Goal: Download file/media

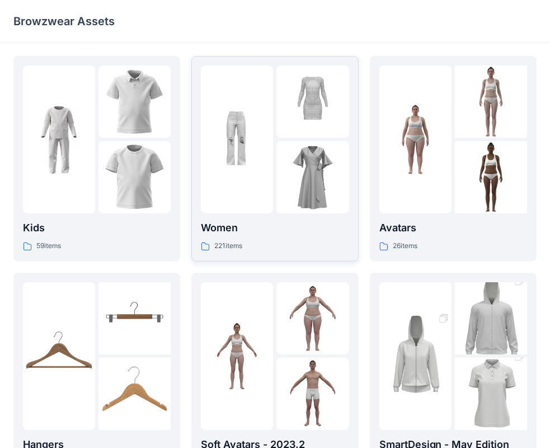
click at [271, 170] on div at bounding box center [237, 140] width 72 height 148
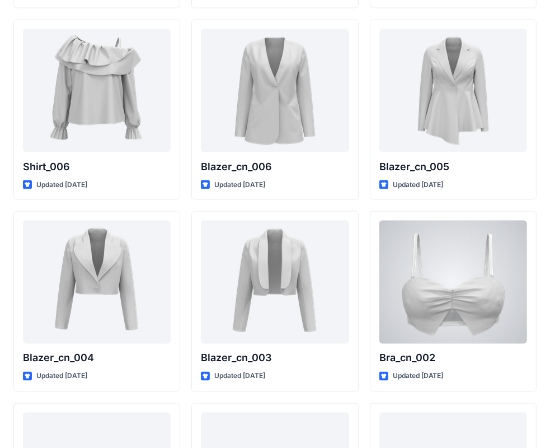
scroll to position [6531, 0]
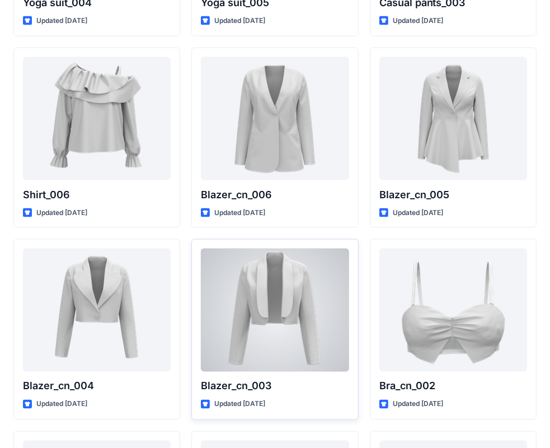
click at [254, 276] on div at bounding box center [275, 310] width 148 height 123
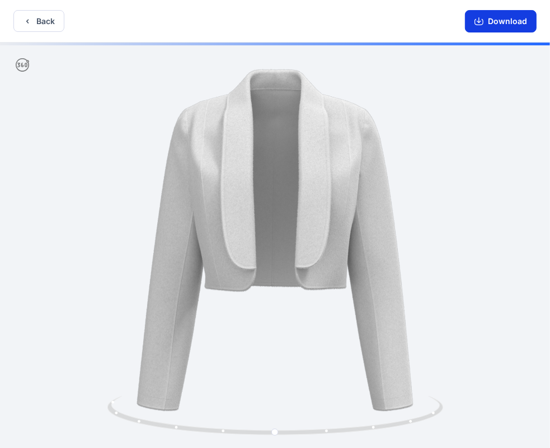
click at [499, 29] on button "Download" at bounding box center [501, 21] width 72 height 22
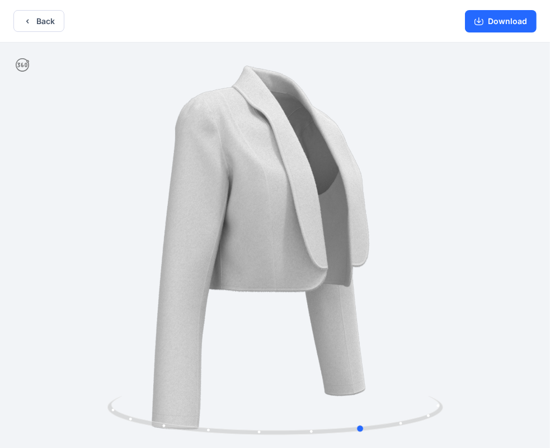
drag, startPoint x: 159, startPoint y: 175, endPoint x: 245, endPoint y: 180, distance: 86.4
click at [245, 180] on div at bounding box center [275, 247] width 550 height 408
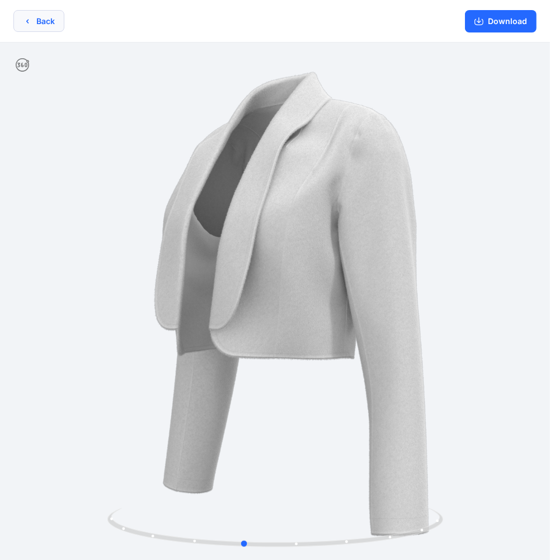
click at [40, 26] on button "Back" at bounding box center [38, 21] width 51 height 22
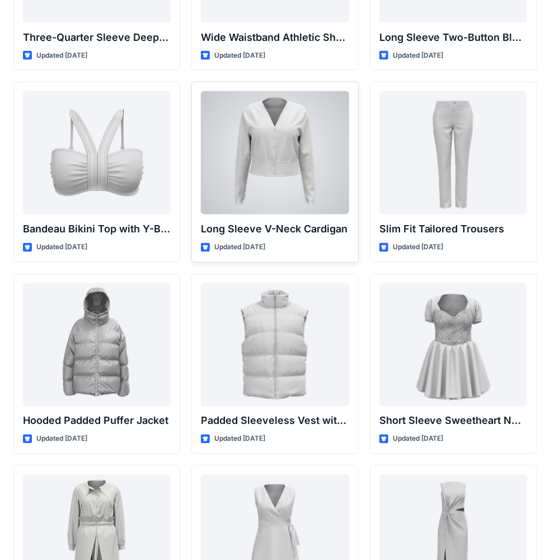
scroll to position [1127, 0]
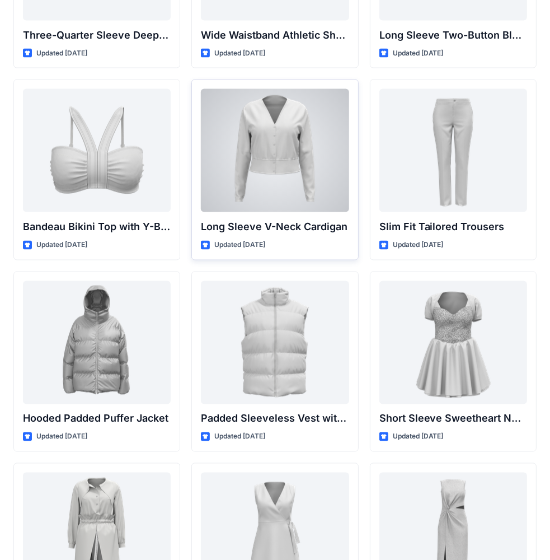
click at [263, 152] on div at bounding box center [275, 150] width 148 height 123
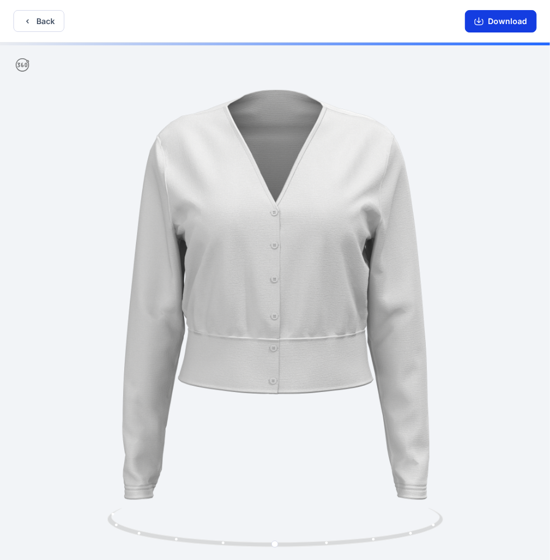
click at [517, 27] on button "Download" at bounding box center [501, 21] width 72 height 22
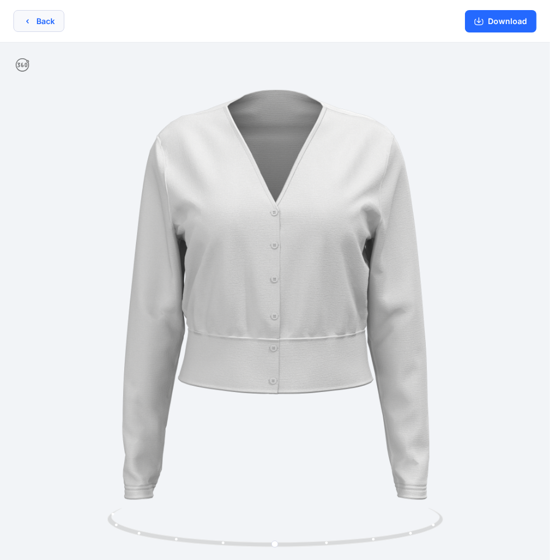
click at [48, 27] on button "Back" at bounding box center [38, 21] width 51 height 22
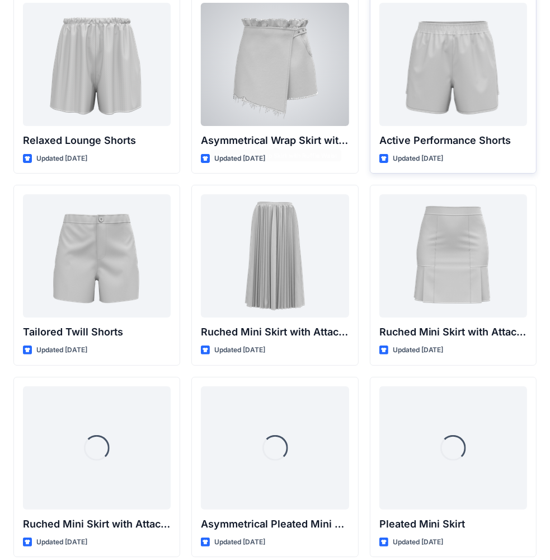
scroll to position [2772, 0]
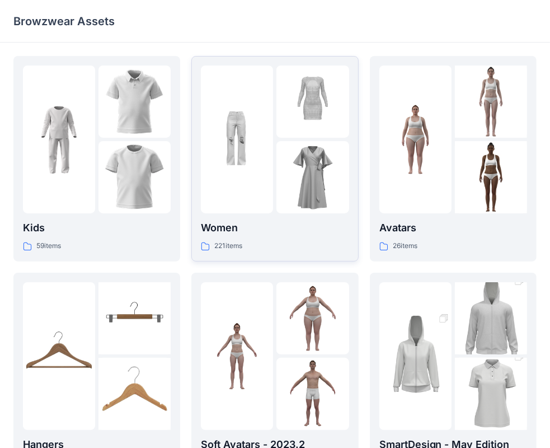
click at [241, 212] on div at bounding box center [237, 140] width 72 height 148
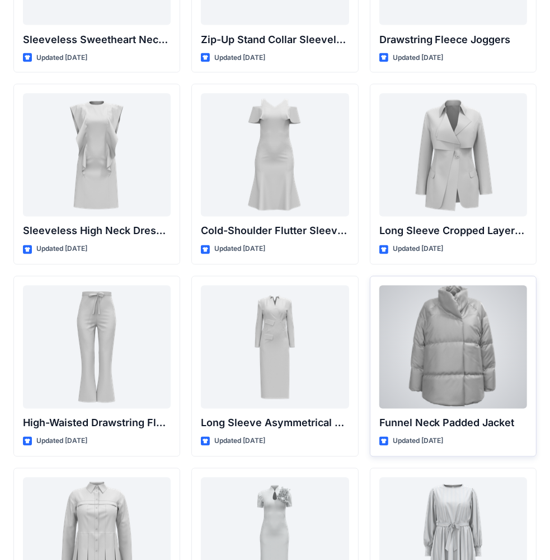
scroll to position [4137, 0]
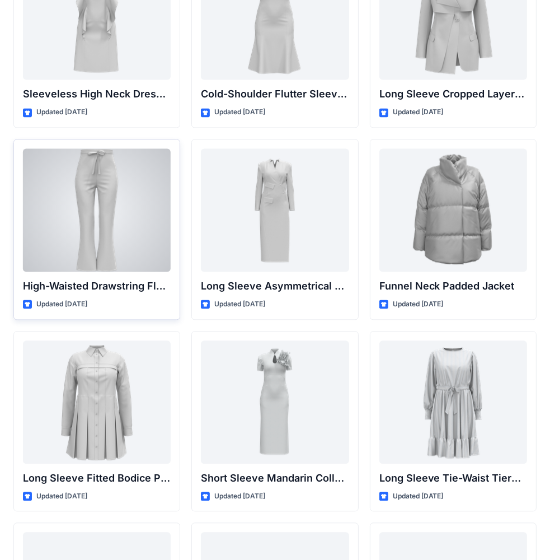
click at [90, 190] on div at bounding box center [97, 209] width 148 height 123
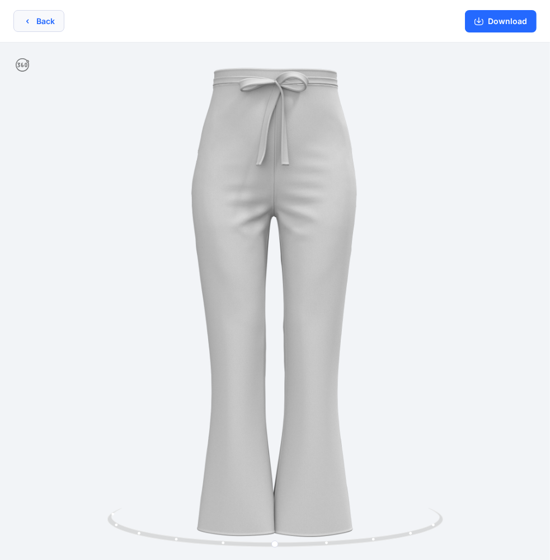
click at [49, 12] on button "Back" at bounding box center [38, 21] width 51 height 22
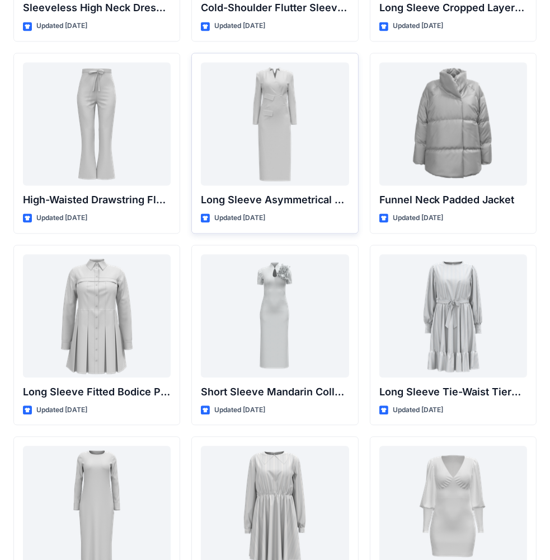
scroll to position [4193, 0]
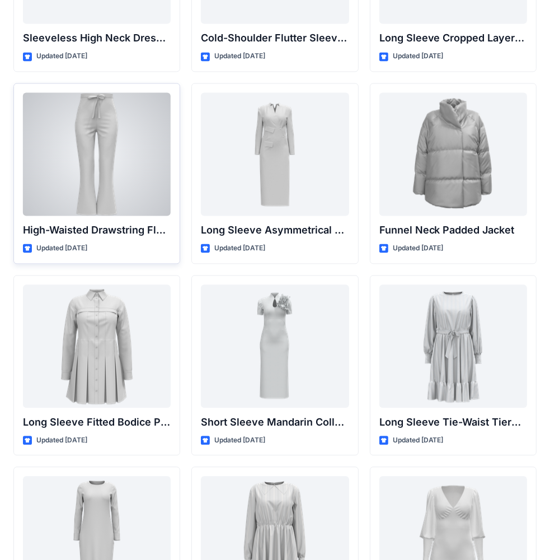
click at [117, 142] on div at bounding box center [97, 153] width 148 height 123
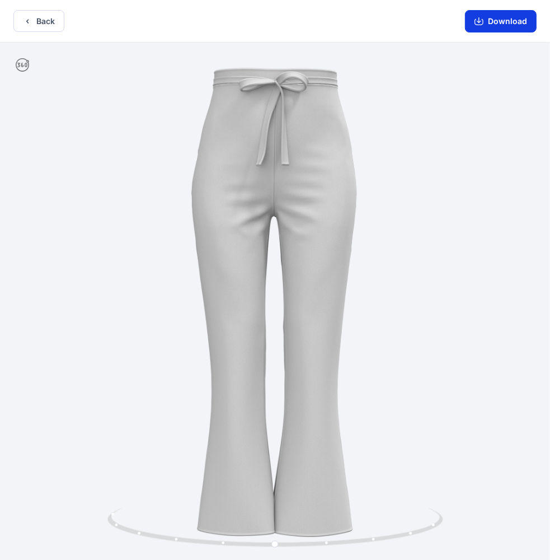
click at [473, 25] on button "Download" at bounding box center [501, 21] width 72 height 22
